Goal: Transaction & Acquisition: Book appointment/travel/reservation

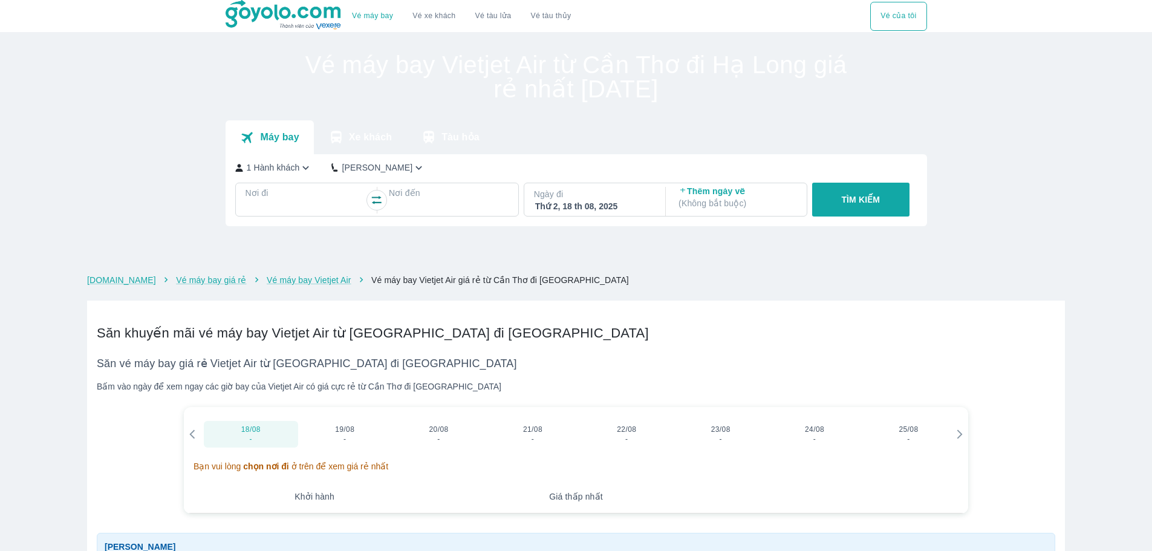
checkbox input "true"
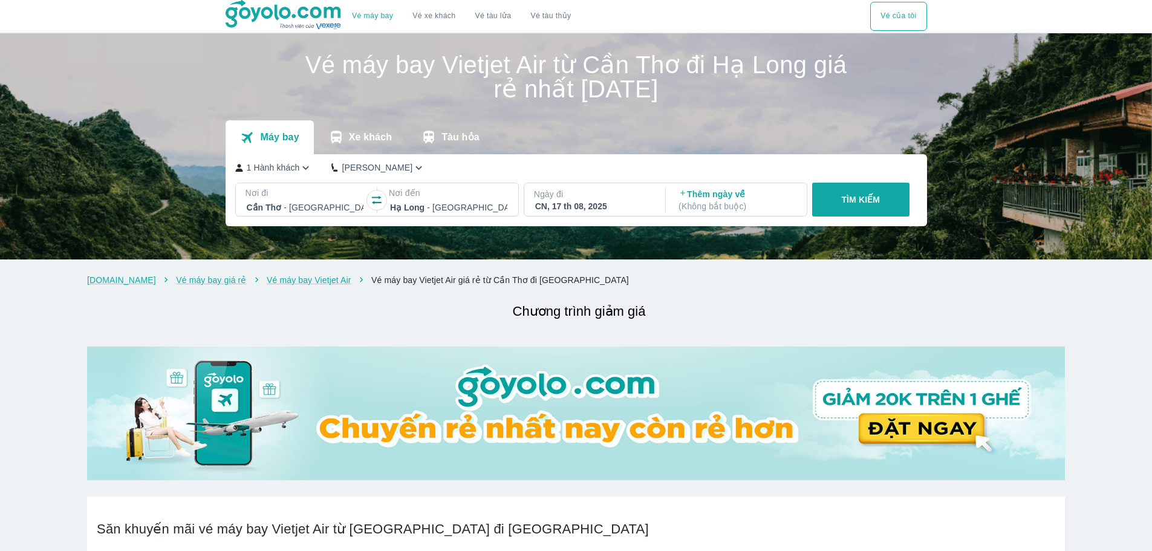
click at [733, 207] on p "( Không bắt buộc )" at bounding box center [736, 206] width 117 height 12
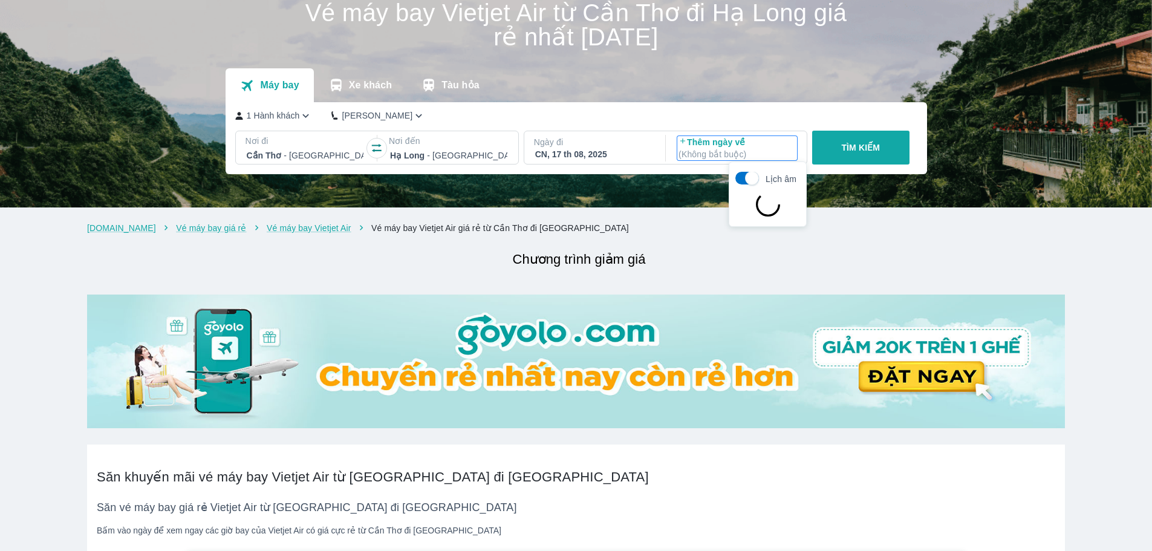
scroll to position [70, 0]
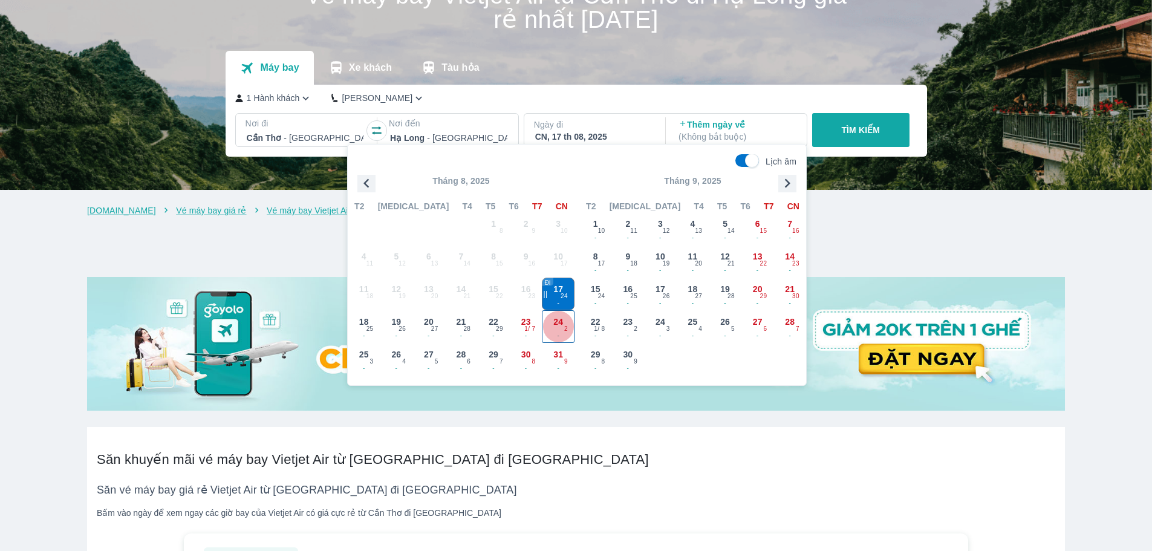
click at [555, 324] on span "24" at bounding box center [558, 322] width 10 height 12
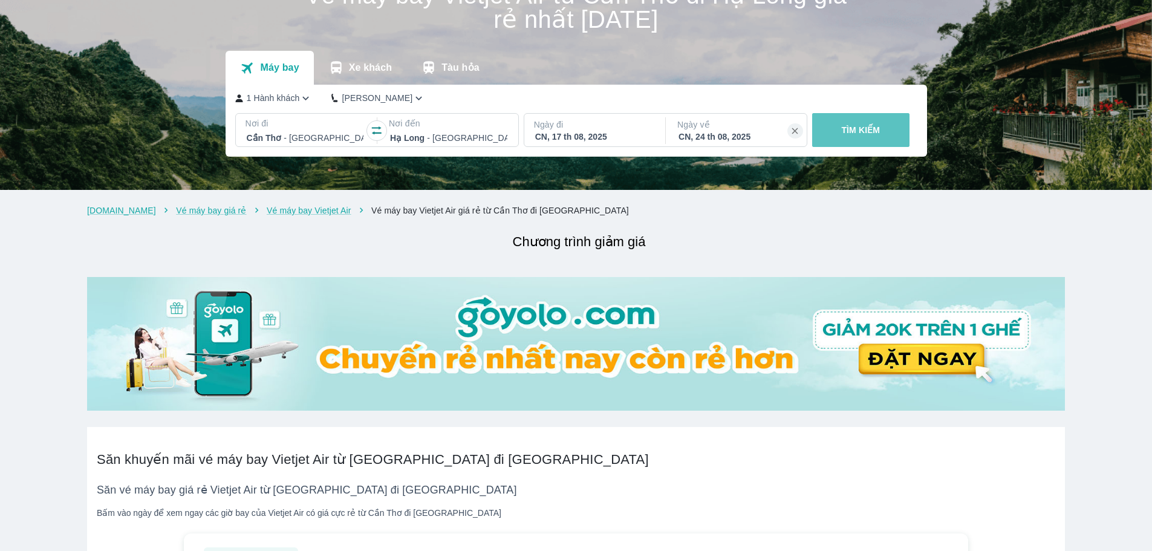
click at [867, 130] on p "TÌM KIẾM" at bounding box center [860, 130] width 39 height 12
click at [861, 134] on p "TÌM KIẾM" at bounding box center [860, 130] width 39 height 12
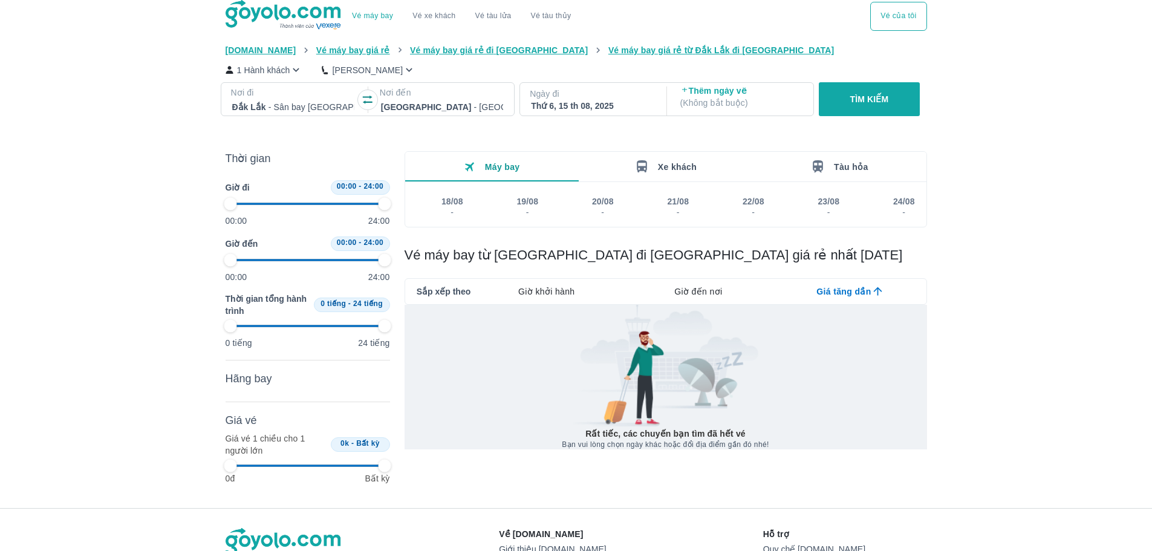
type input "97.9166666666667"
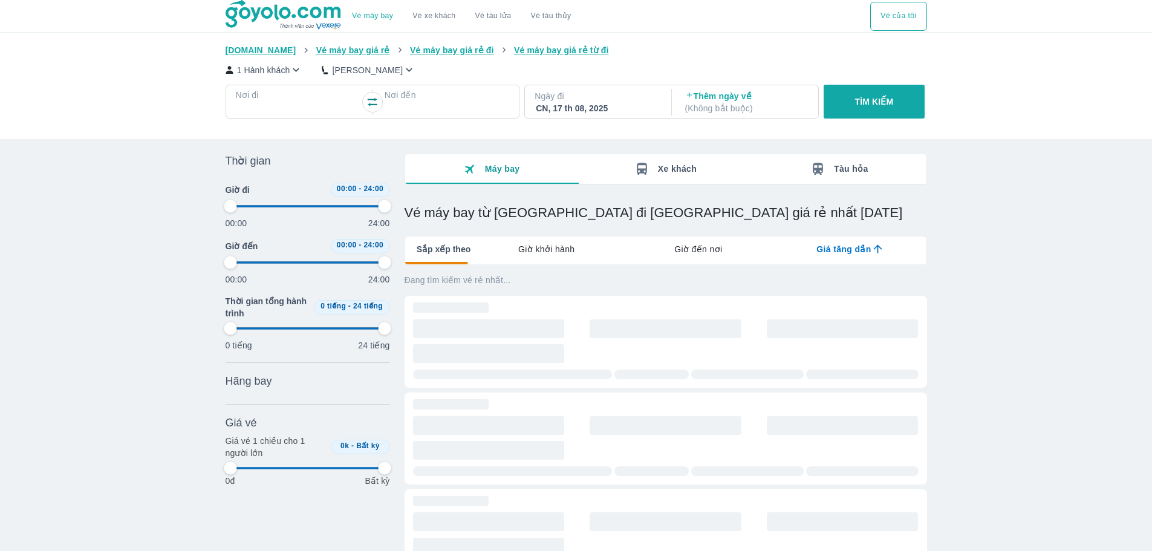
type input "97.9166666666667"
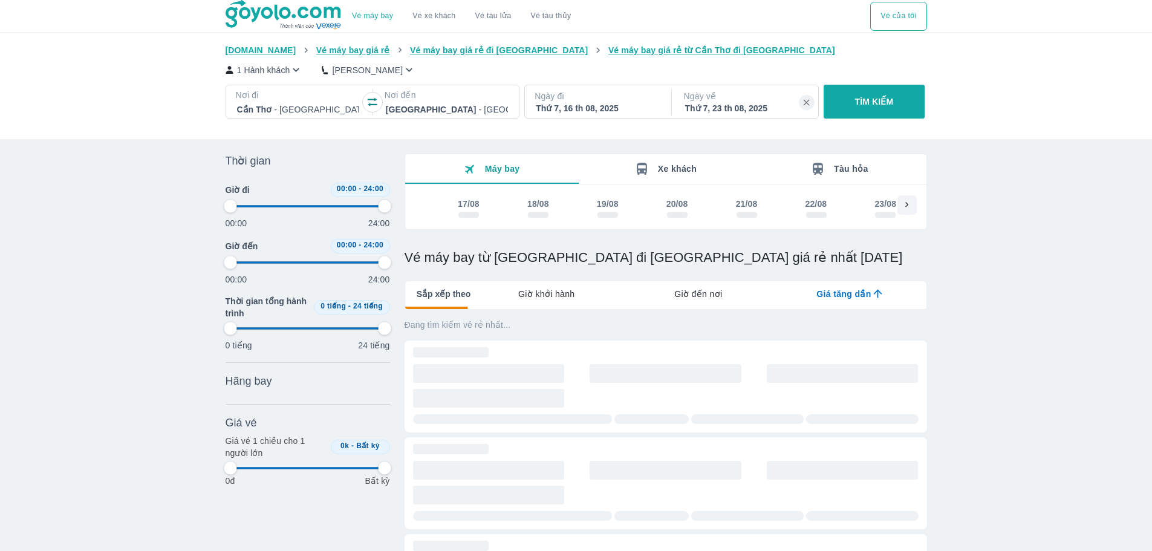
click at [877, 294] on icon "lab API tabs example" at bounding box center [877, 294] width 8 height 8
click at [877, 296] on icon "lab API tabs example" at bounding box center [879, 293] width 13 height 13
click at [473, 216] on span "scrollable day and price" at bounding box center [468, 215] width 21 height 6
type input "97.9166666666667"
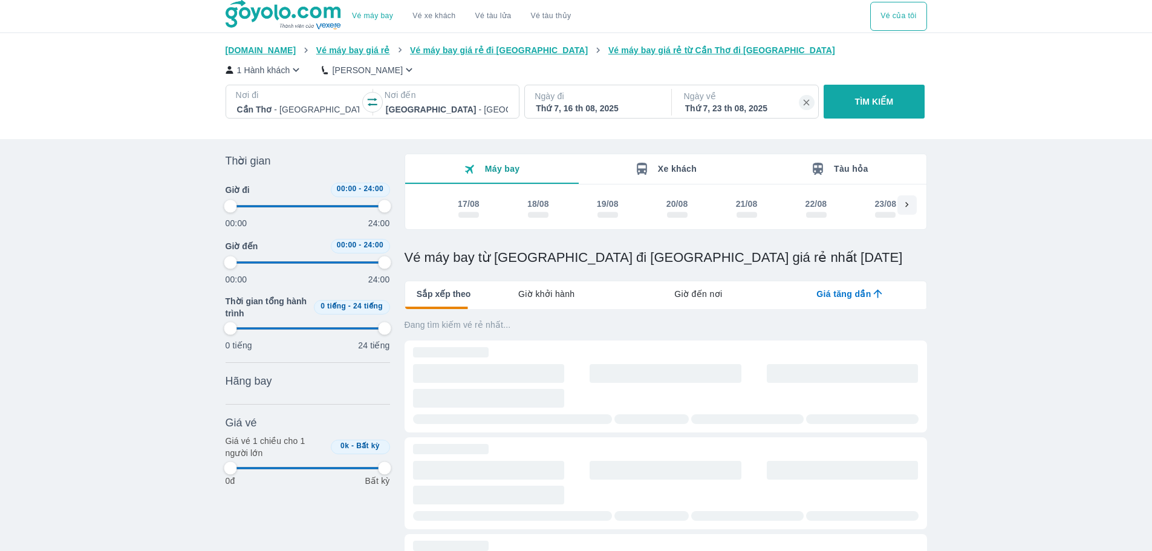
type input "97.9166666666667"
click at [896, 104] on button "TÌM KIẾM" at bounding box center [874, 102] width 101 height 34
type input "97.9166666666667"
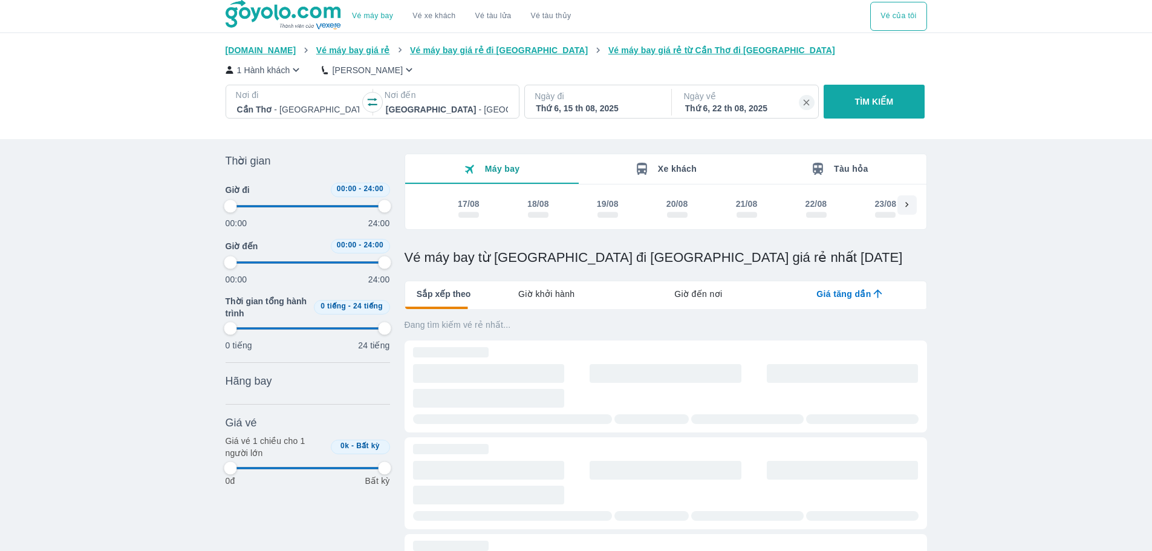
click at [469, 207] on div "17/08" at bounding box center [469, 204] width 22 height 12
type input "97.9166666666667"
